Goal: Transaction & Acquisition: Purchase product/service

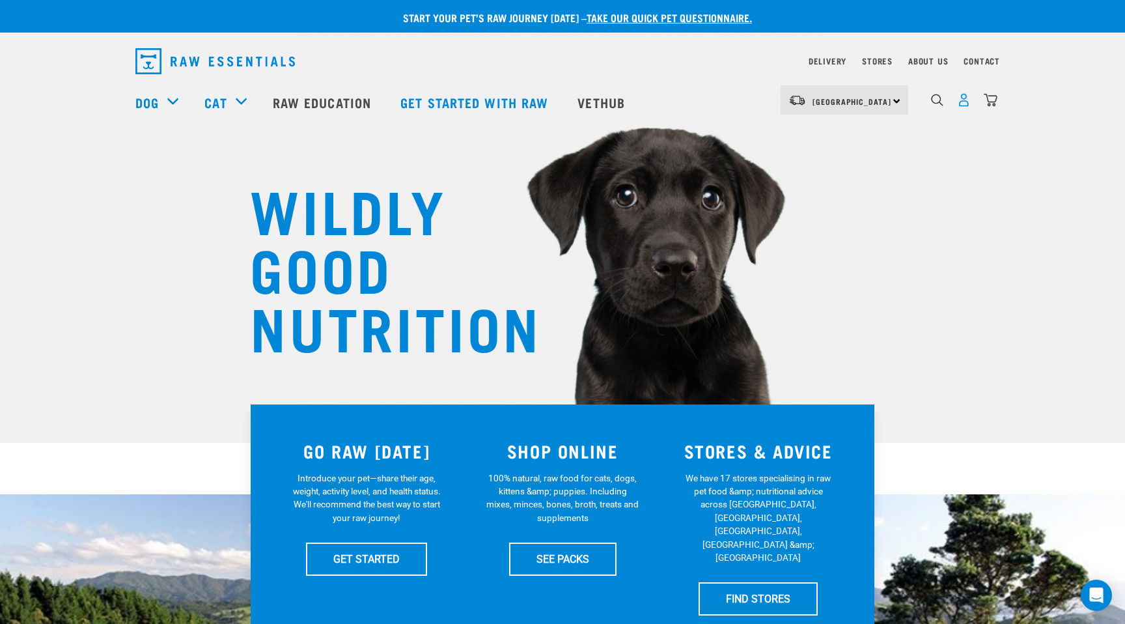
click at [964, 104] on img "dropdown navigation" at bounding box center [964, 100] width 14 height 14
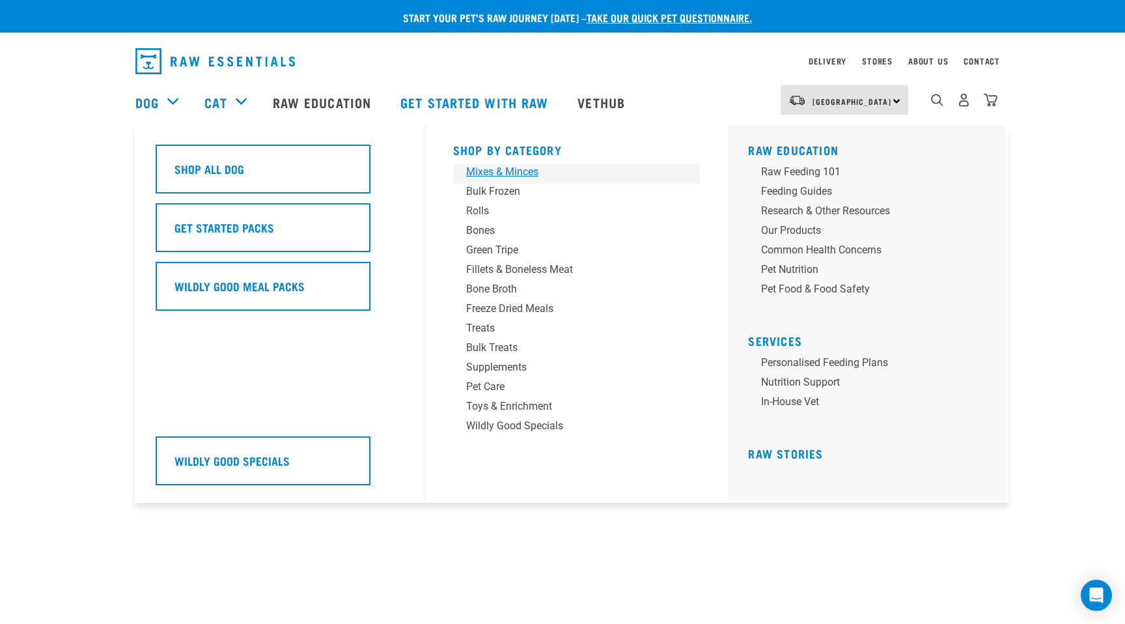
click at [490, 166] on div "Mixes & Minces" at bounding box center [567, 172] width 203 height 16
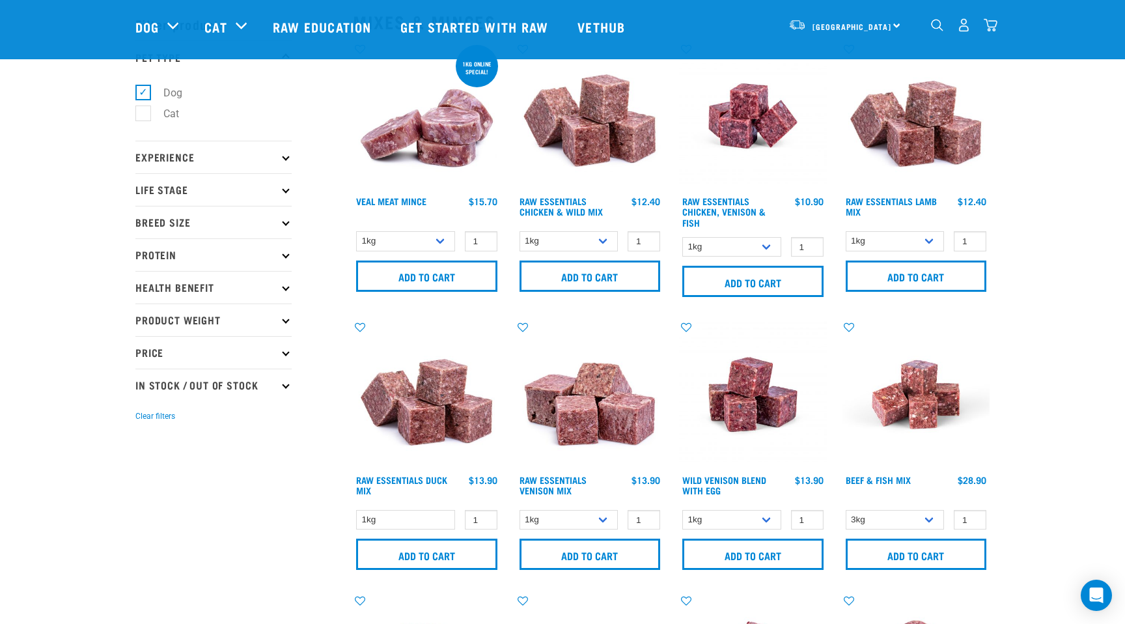
scroll to position [53, 0]
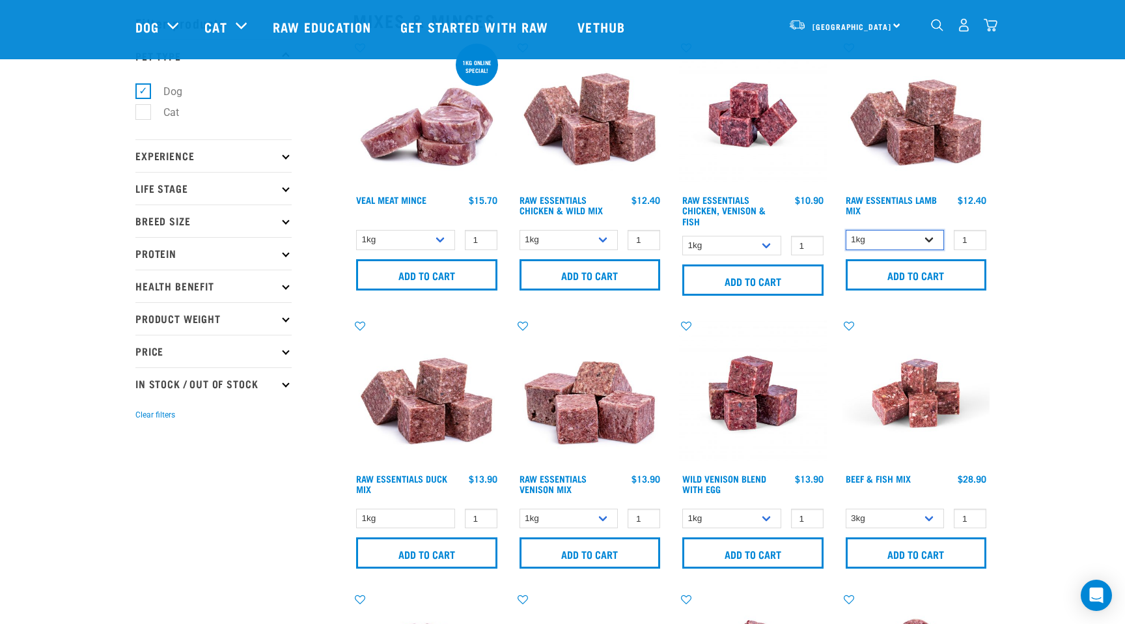
click at [932, 236] on select "1kg 3kg Bulk (10kg)" at bounding box center [895, 240] width 99 height 20
select select "24"
click at [846, 230] on select "1kg 3kg Bulk (10kg)" at bounding box center [895, 240] width 99 height 20
click at [602, 240] on select "1kg 3kg Bulk (10kg)" at bounding box center [569, 240] width 99 height 20
click at [930, 268] on input "Add to cart" at bounding box center [916, 274] width 141 height 31
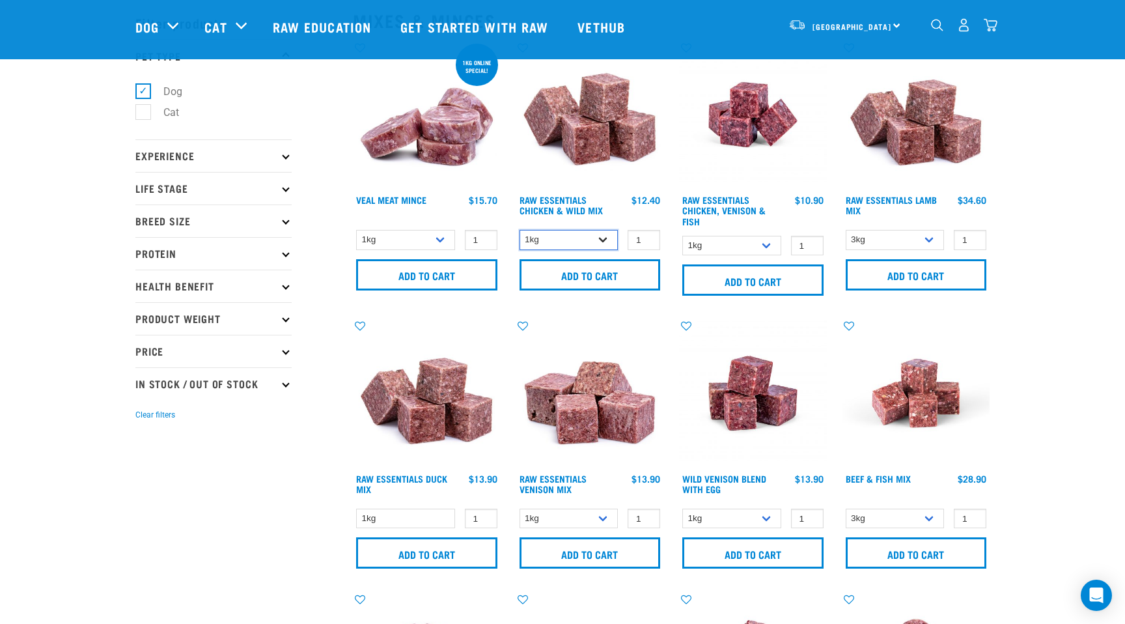
click at [606, 238] on select "1kg 3kg Bulk (10kg)" at bounding box center [569, 240] width 99 height 20
select select "709"
click at [520, 230] on select "1kg 3kg Bulk (10kg)" at bounding box center [569, 240] width 99 height 20
click at [610, 274] on input "Add to cart" at bounding box center [590, 274] width 141 height 31
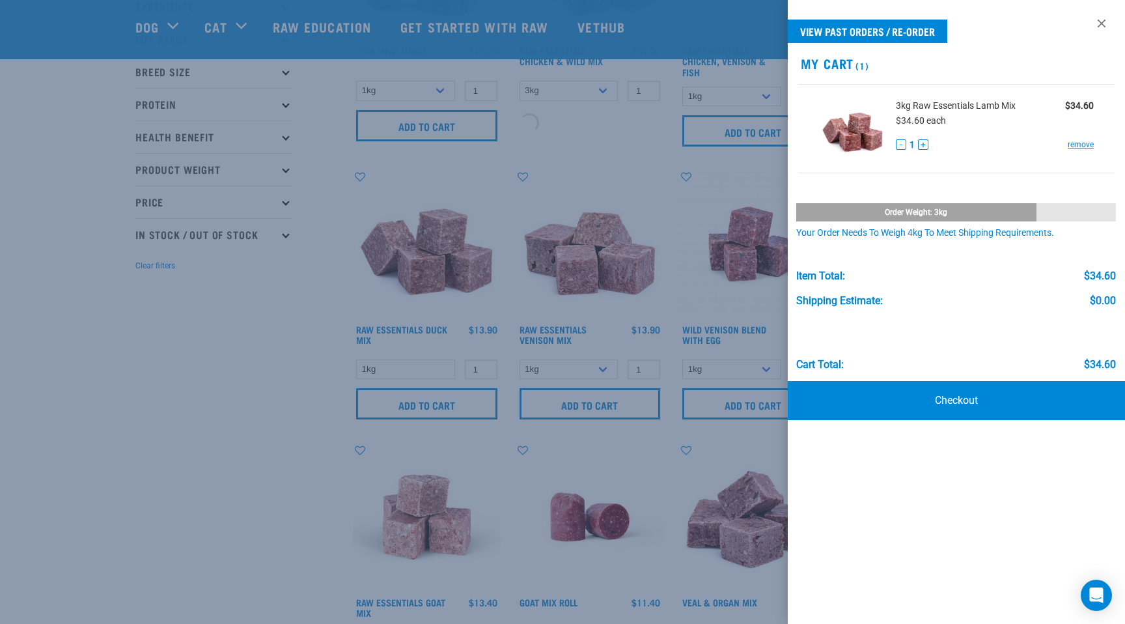
scroll to position [223, 0]
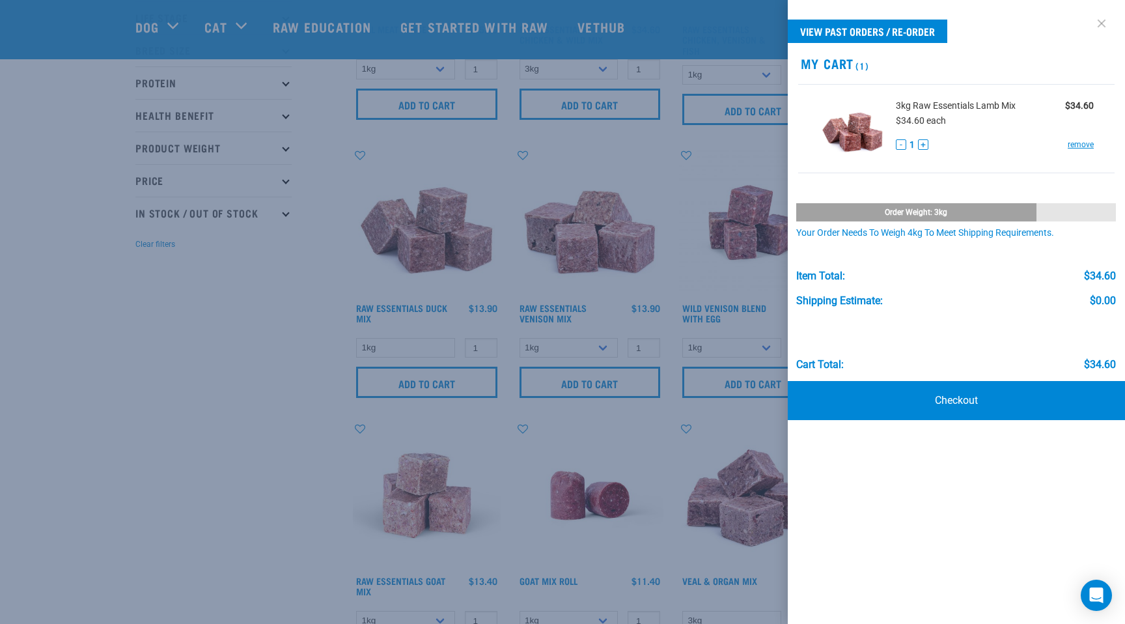
click at [1106, 24] on link at bounding box center [1101, 23] width 21 height 21
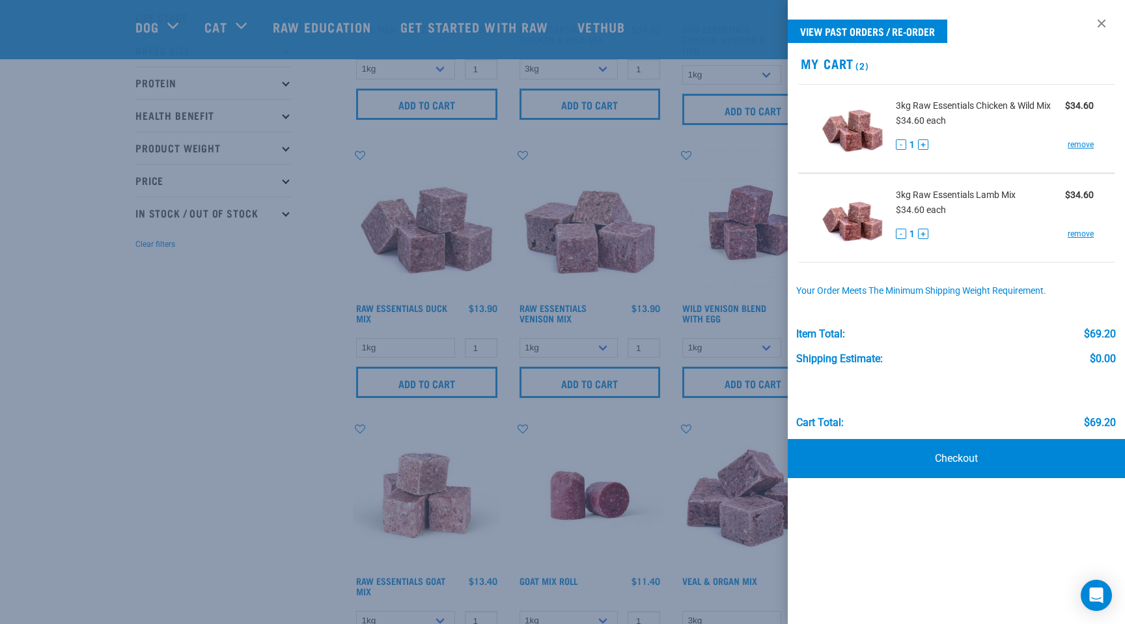
scroll to position [0, 0]
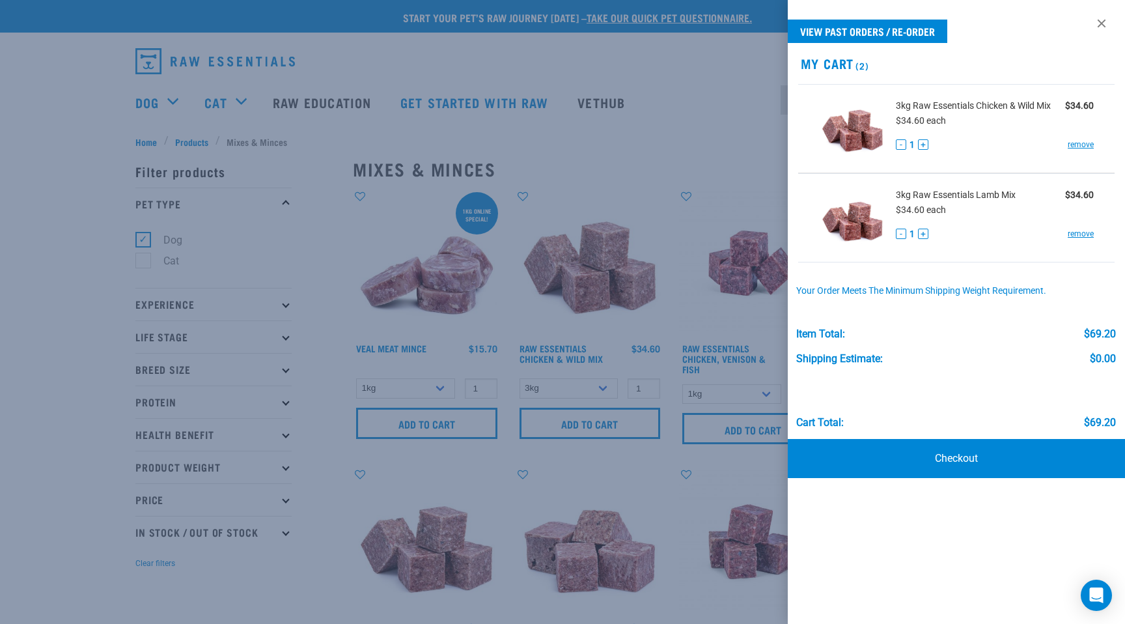
click at [751, 78] on div at bounding box center [562, 312] width 1125 height 624
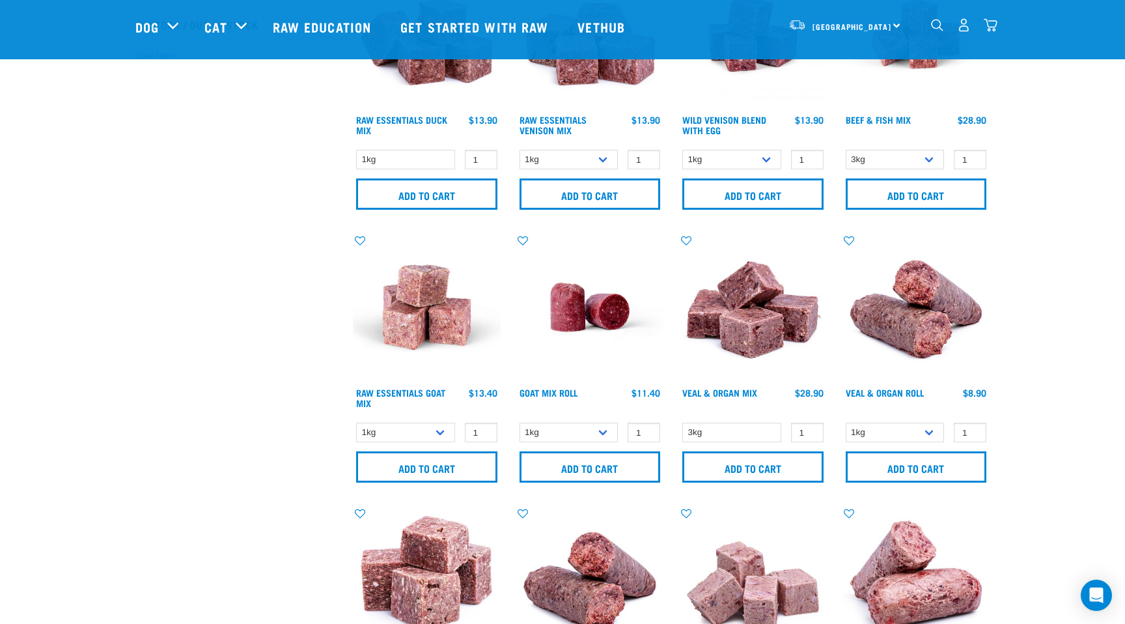
scroll to position [428, 0]
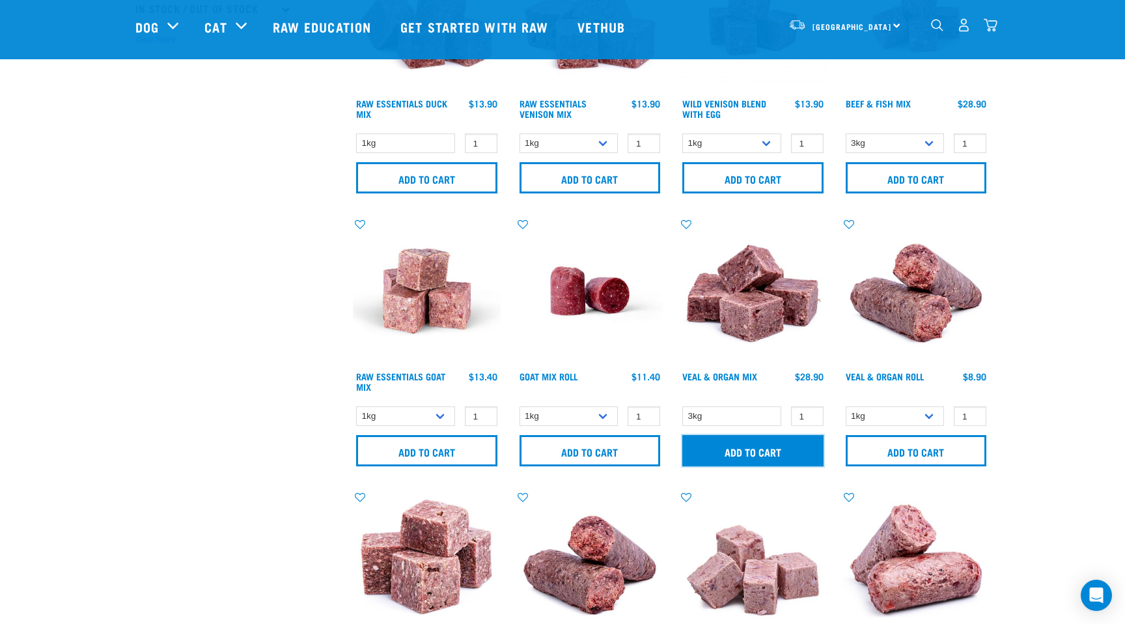
click at [751, 456] on input "Add to cart" at bounding box center [752, 450] width 141 height 31
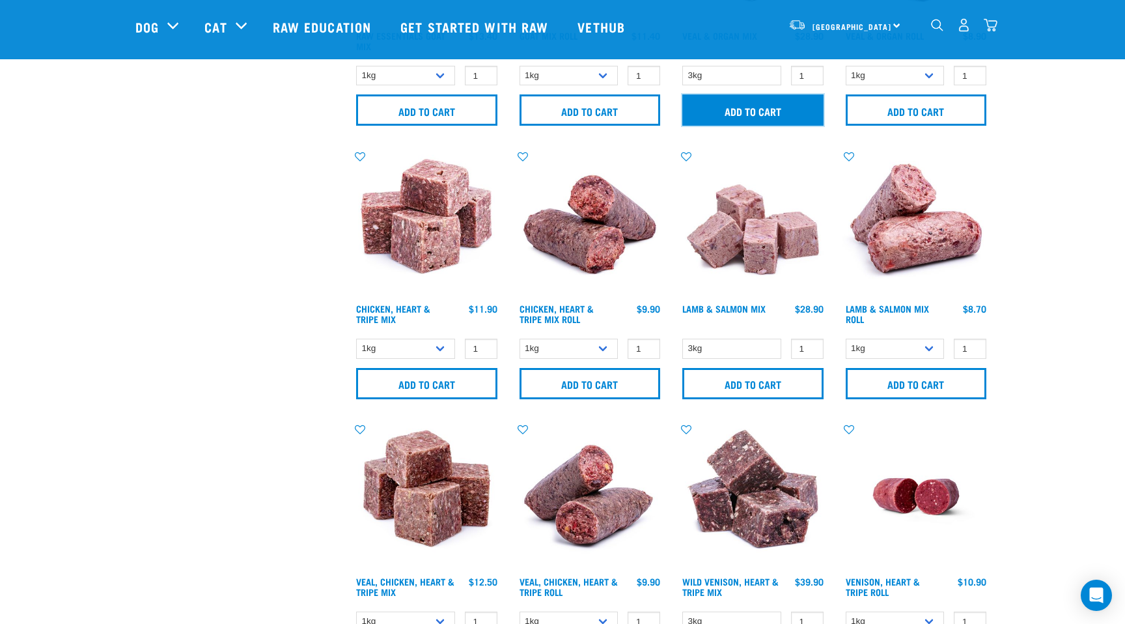
scroll to position [772, 0]
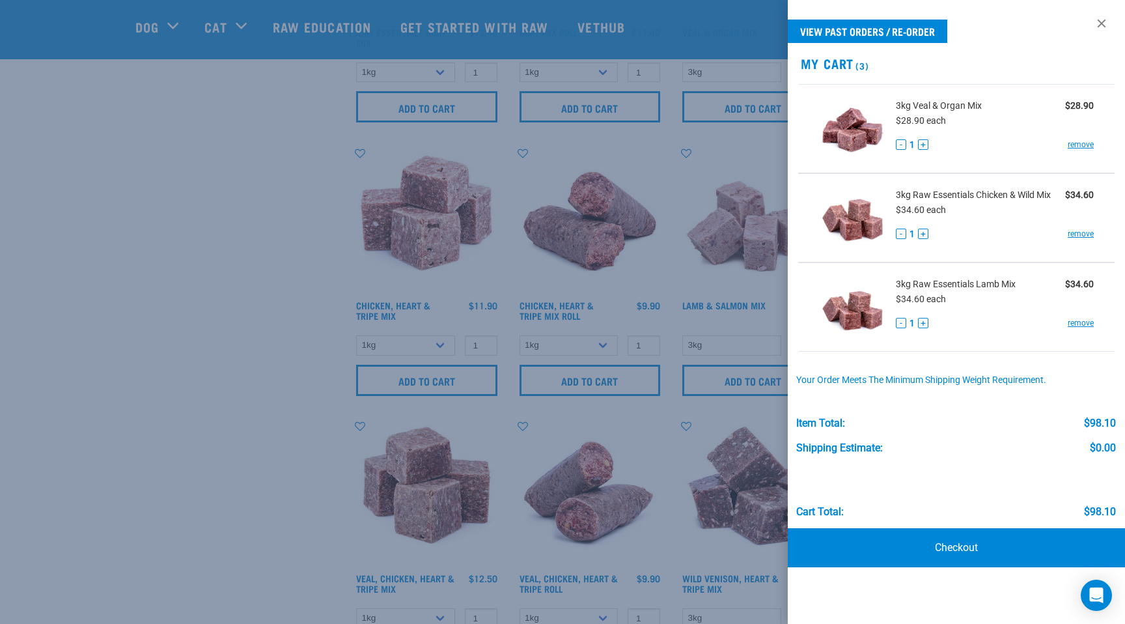
click at [438, 340] on div at bounding box center [562, 312] width 1125 height 624
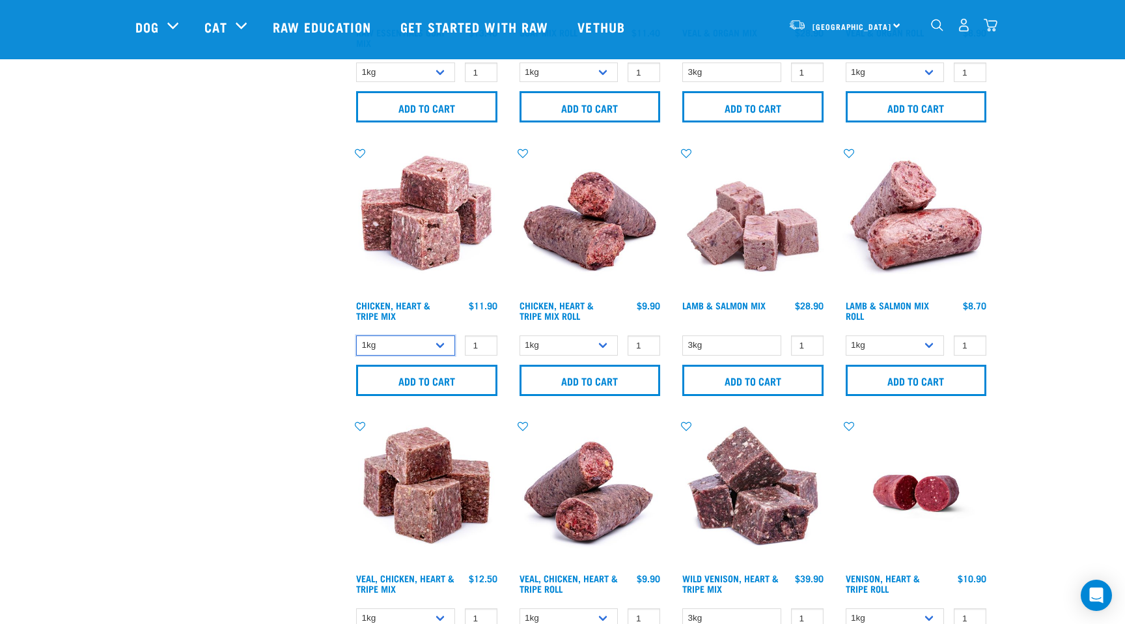
click at [438, 340] on select "1kg 3kg" at bounding box center [405, 345] width 99 height 20
select select "368"
click at [356, 335] on select "1kg 3kg" at bounding box center [405, 345] width 99 height 20
click at [436, 382] on input "Add to cart" at bounding box center [426, 380] width 141 height 31
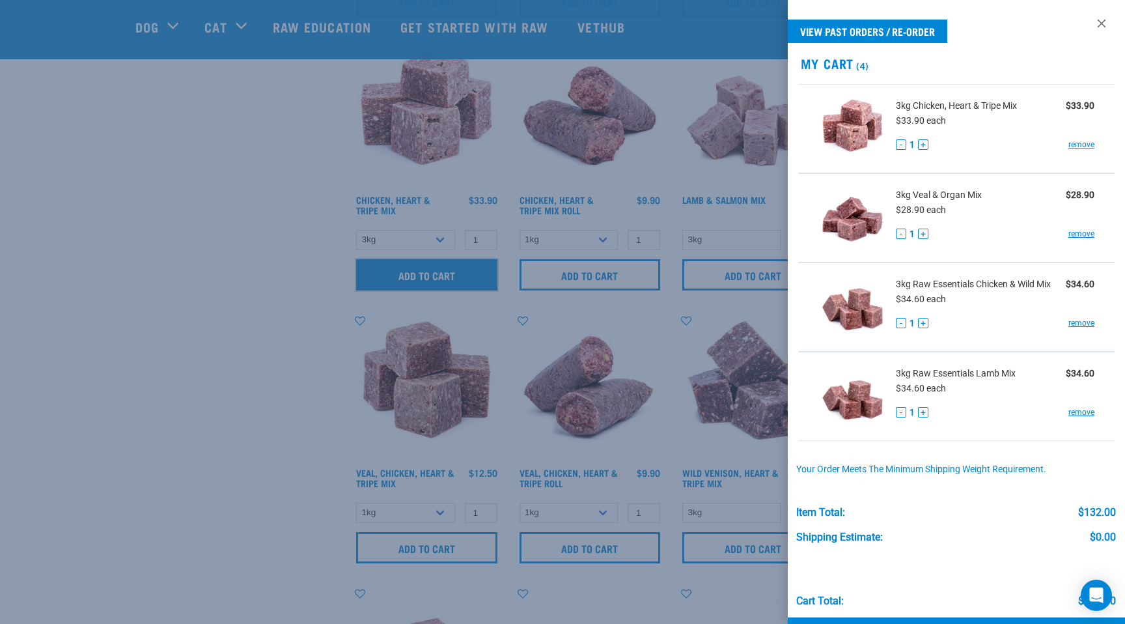
scroll to position [936, 0]
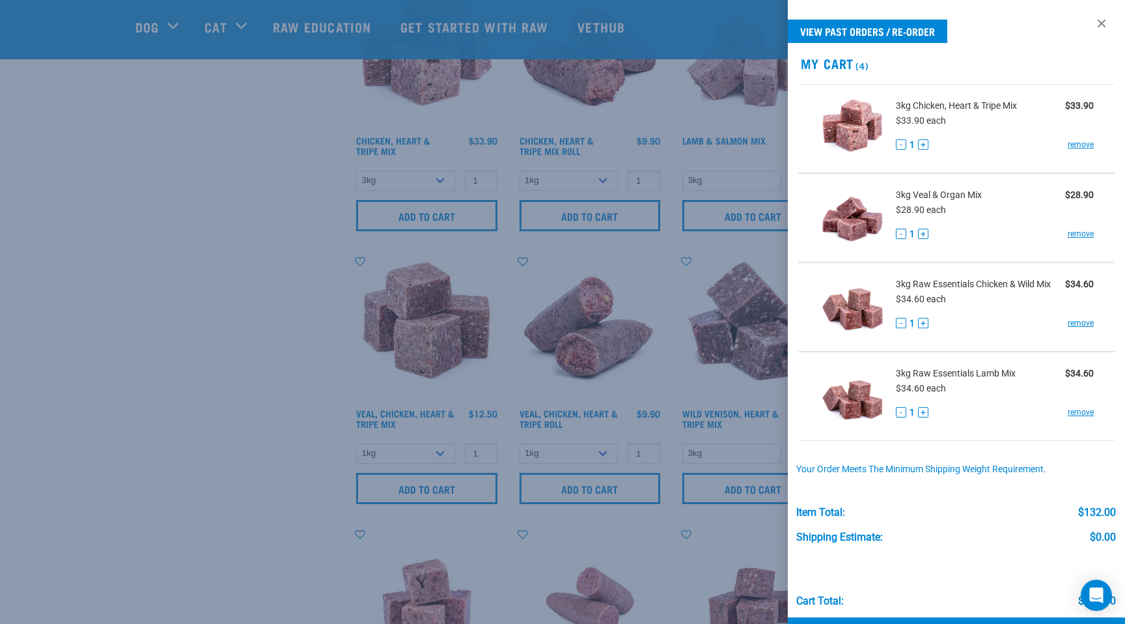
click at [751, 426] on div at bounding box center [562, 312] width 1125 height 624
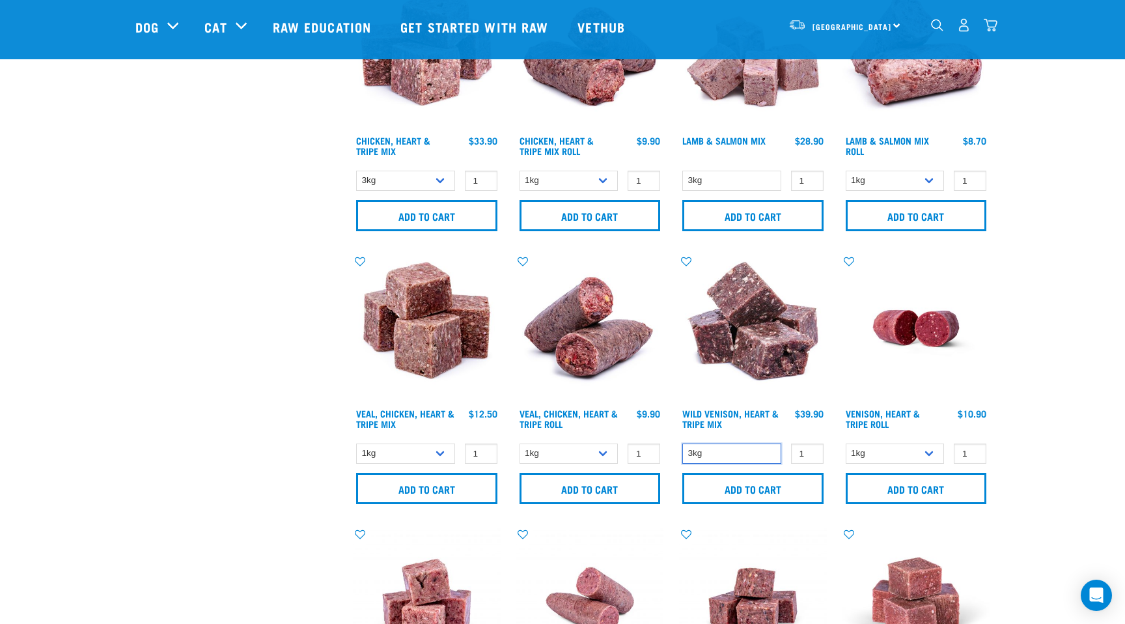
click at [737, 445] on select "3kg" at bounding box center [731, 453] width 99 height 20
click at [734, 482] on input "Add to cart" at bounding box center [752, 488] width 141 height 31
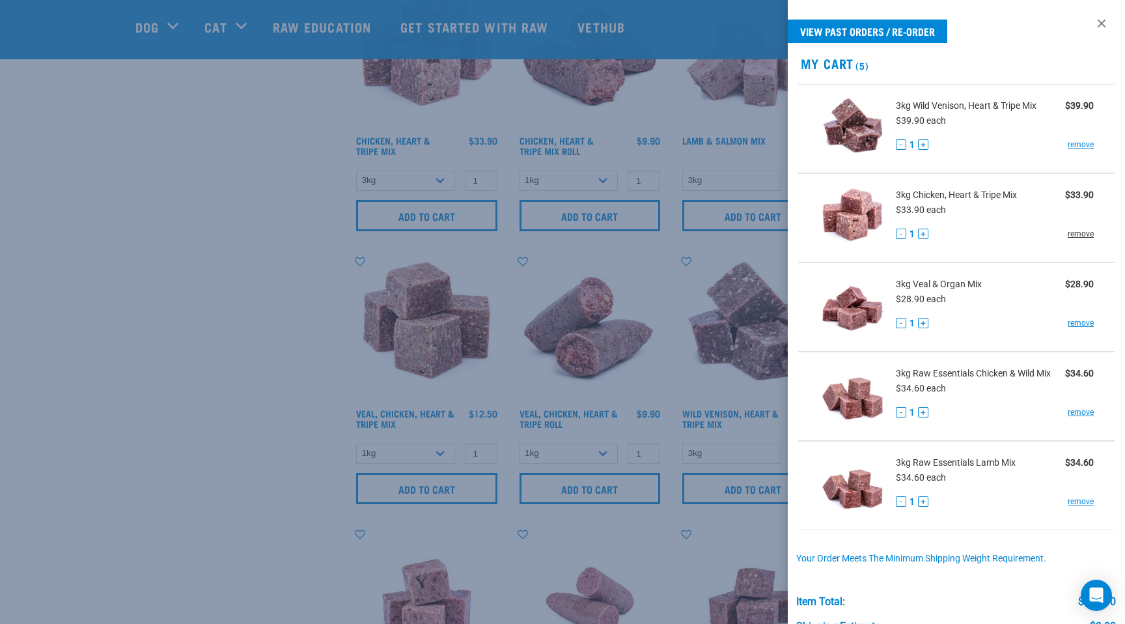
click at [1085, 236] on link "remove" at bounding box center [1081, 234] width 26 height 12
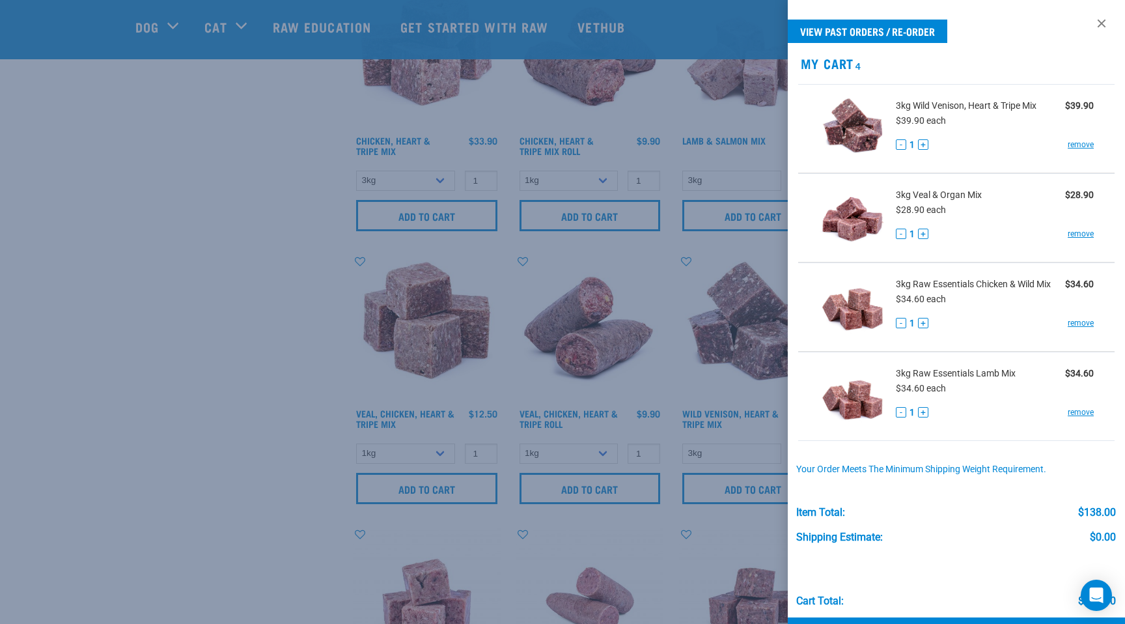
scroll to position [48, 0]
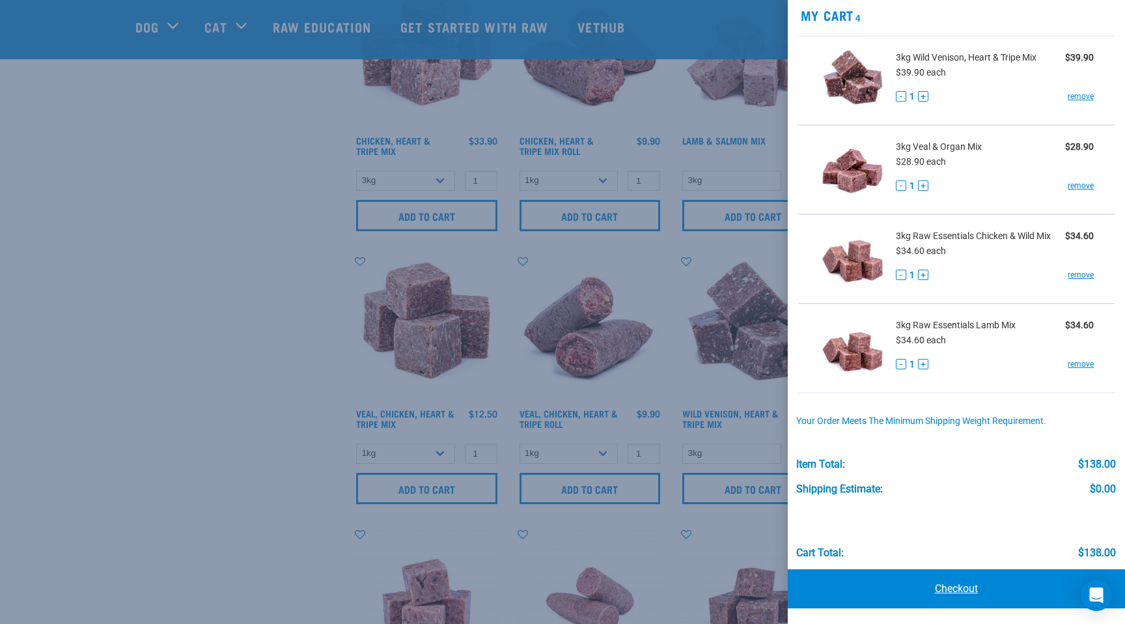
click at [970, 588] on link "Checkout" at bounding box center [956, 588] width 337 height 39
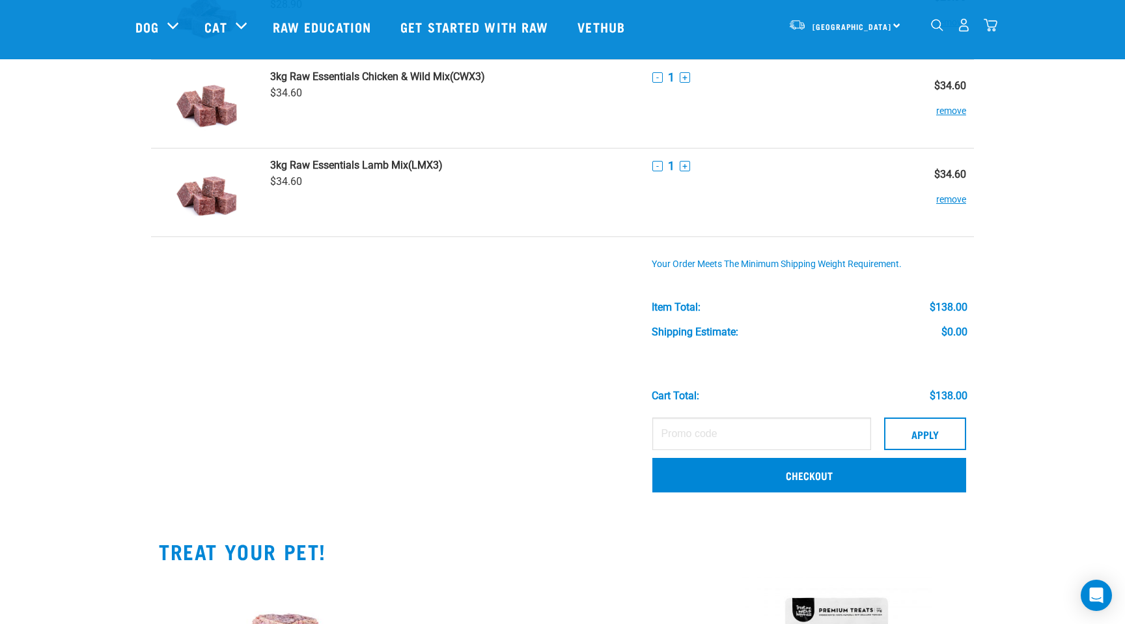
scroll to position [210, 0]
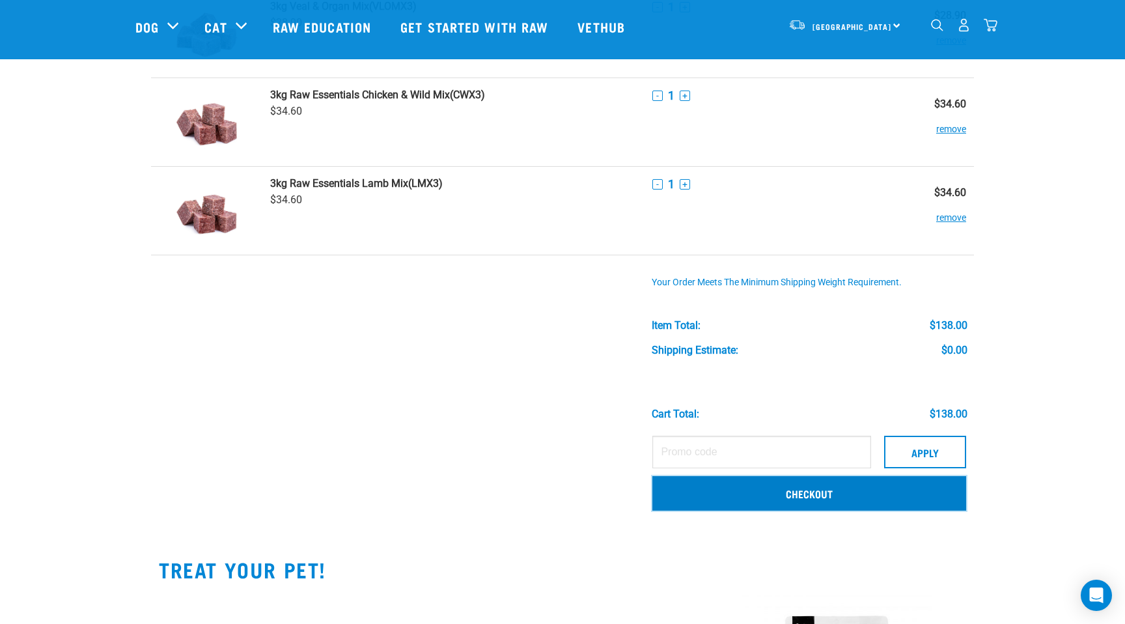
click at [839, 496] on link "Checkout" at bounding box center [809, 493] width 314 height 34
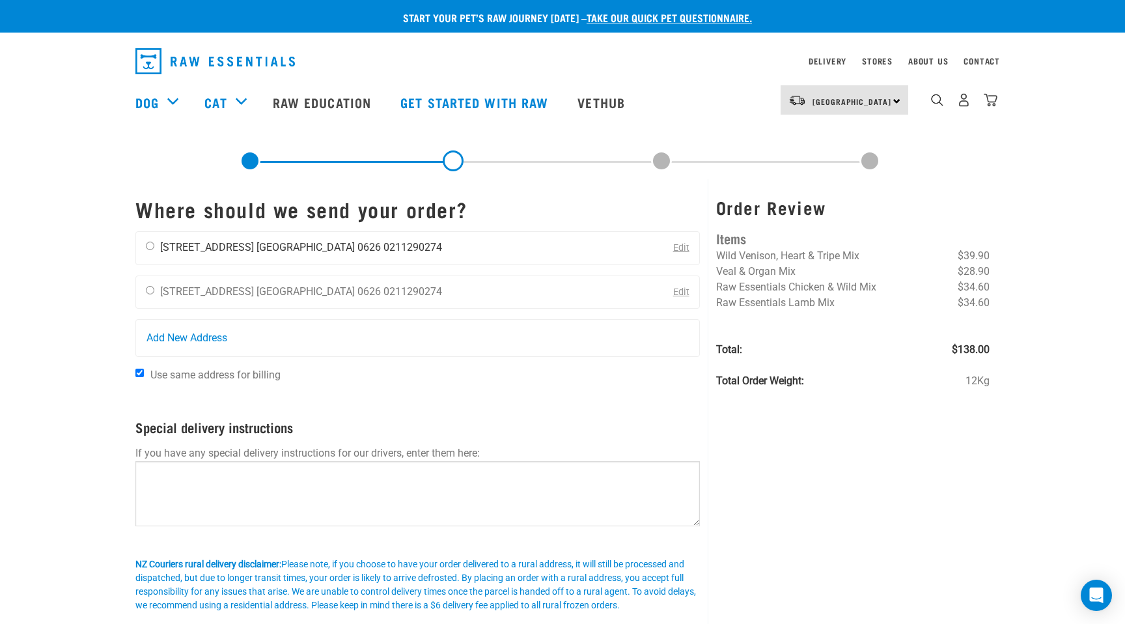
click at [148, 246] on input "radio" at bounding box center [150, 246] width 8 height 8
radio input "true"
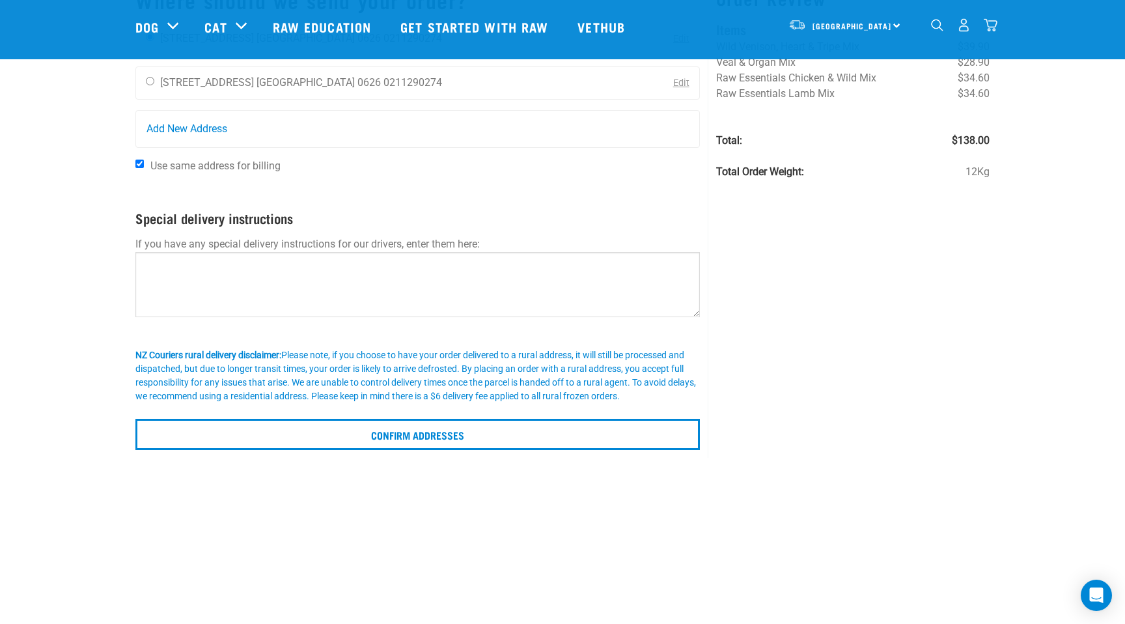
scroll to position [133, 0]
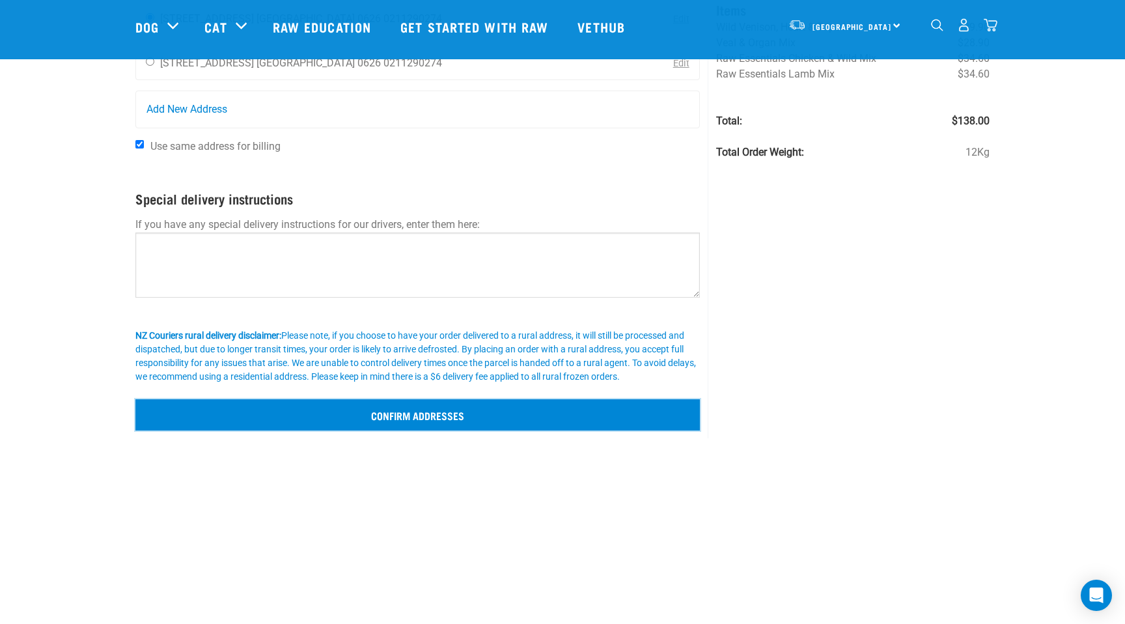
click at [470, 410] on input "Confirm addresses" at bounding box center [417, 414] width 565 height 31
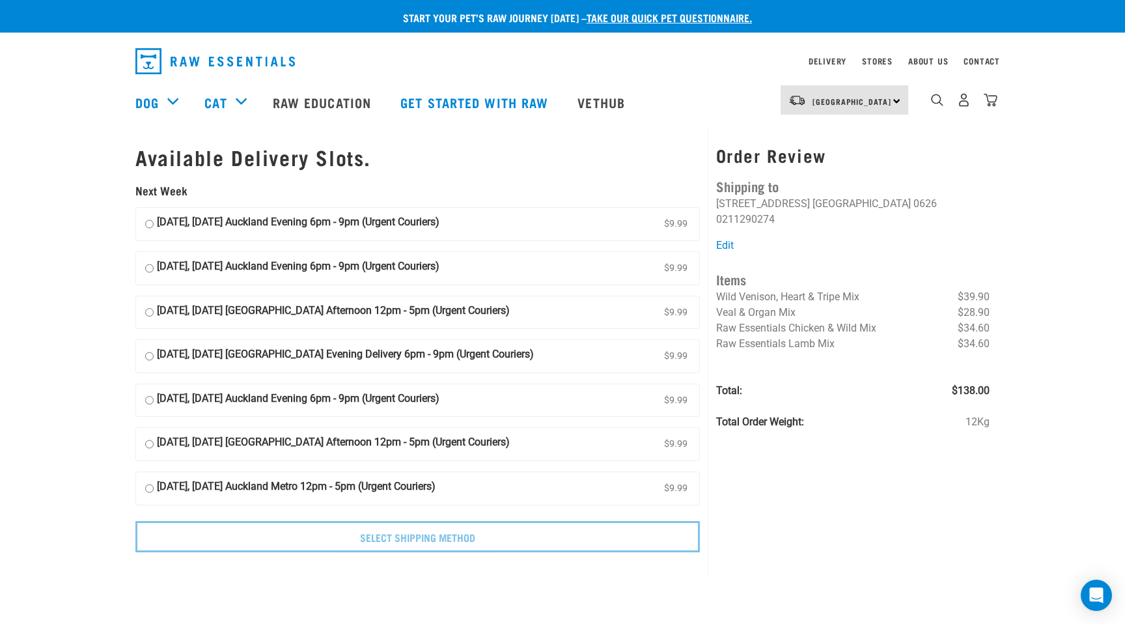
click at [148, 227] on input "[DATE], [DATE] Auckland Evening 6pm - 9pm (Urgent Couriers) $9.99" at bounding box center [149, 224] width 8 height 20
radio input "true"
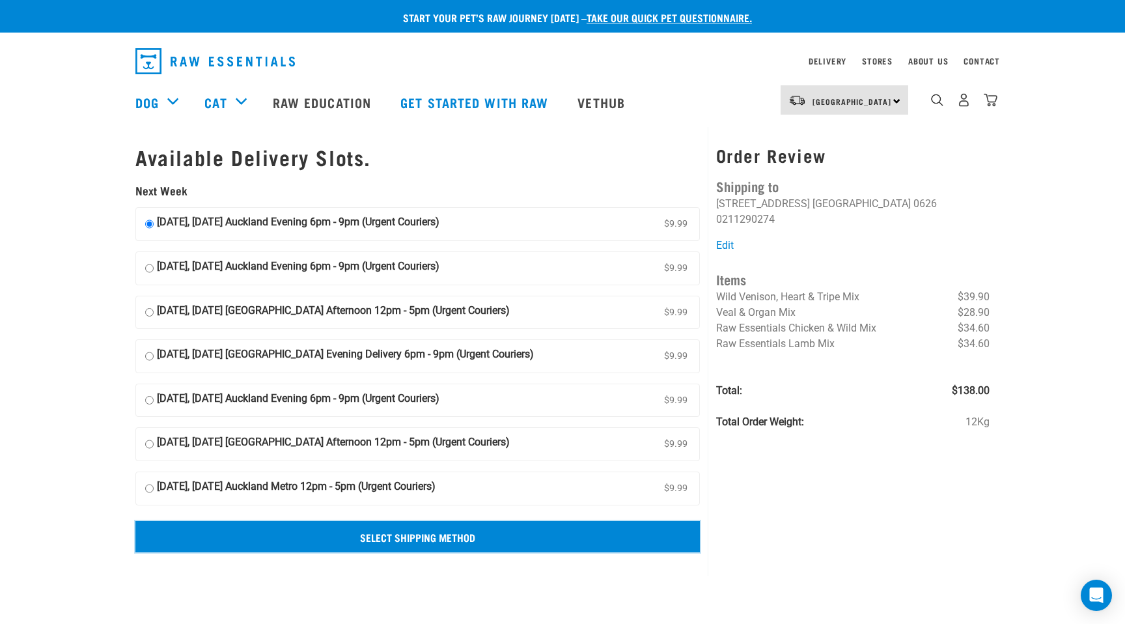
click at [407, 535] on input "Select Shipping Method" at bounding box center [417, 536] width 565 height 31
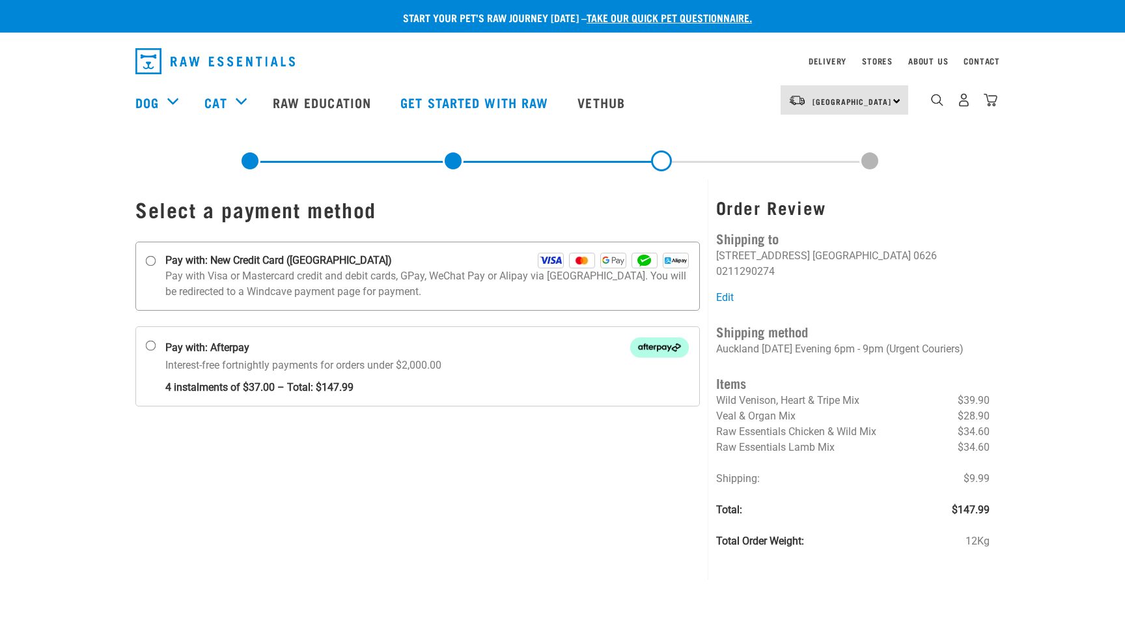
click at [152, 263] on input "Pay with: New Credit Card ([GEOGRAPHIC_DATA])" at bounding box center [151, 261] width 10 height 10
radio input "true"
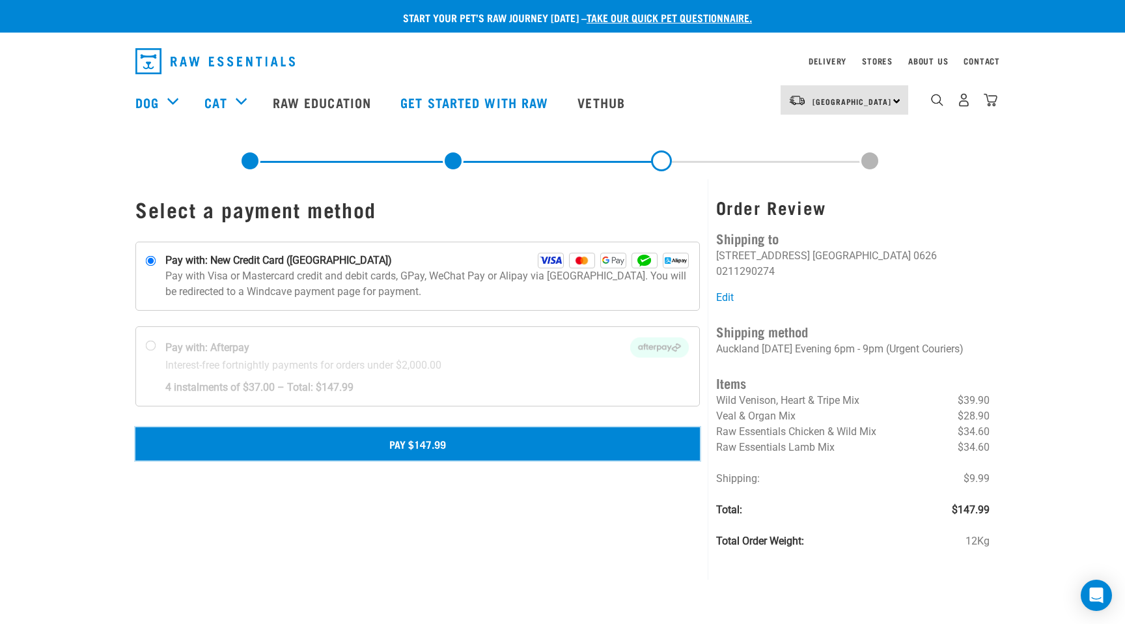
click at [424, 448] on button "Pay $147.99" at bounding box center [417, 443] width 565 height 33
